Goal: Task Accomplishment & Management: Manage account settings

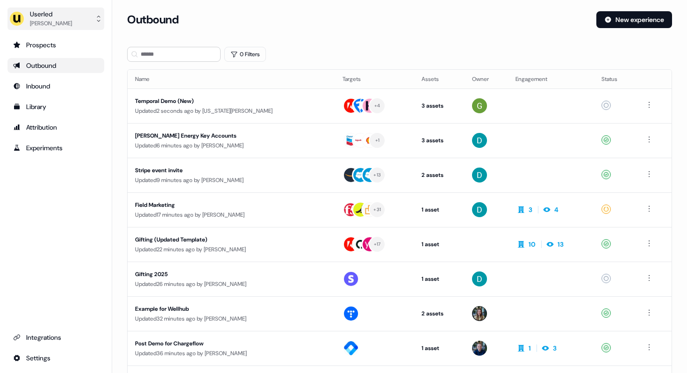
click at [58, 20] on div "[PERSON_NAME]" at bounding box center [51, 23] width 42 height 9
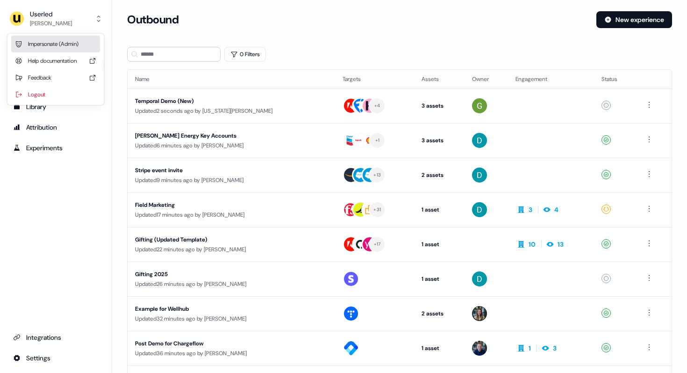
click at [47, 43] on div "Impersonate (Admin)" at bounding box center [55, 44] width 89 height 17
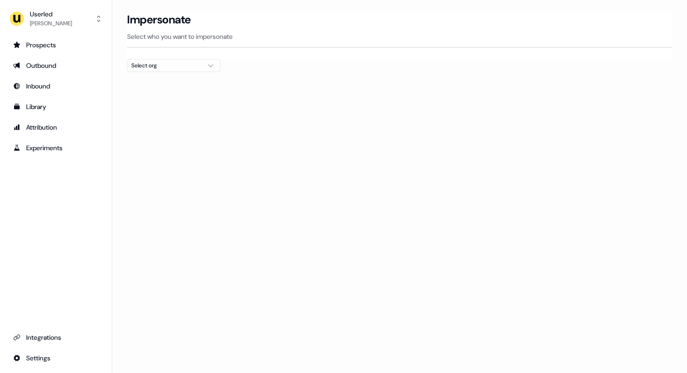
click at [168, 66] on div "Select org" at bounding box center [166, 65] width 70 height 9
type input "****"
click at [145, 99] on div "PartnerVista" at bounding box center [174, 99] width 93 height 15
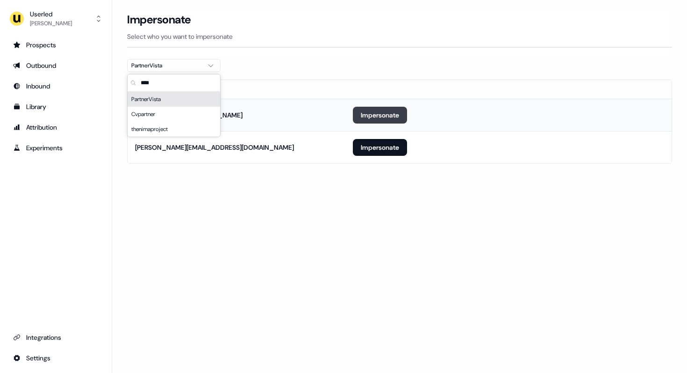
click at [366, 114] on button "Impersonate" at bounding box center [380, 115] width 54 height 17
